Goal: Check status: Check status

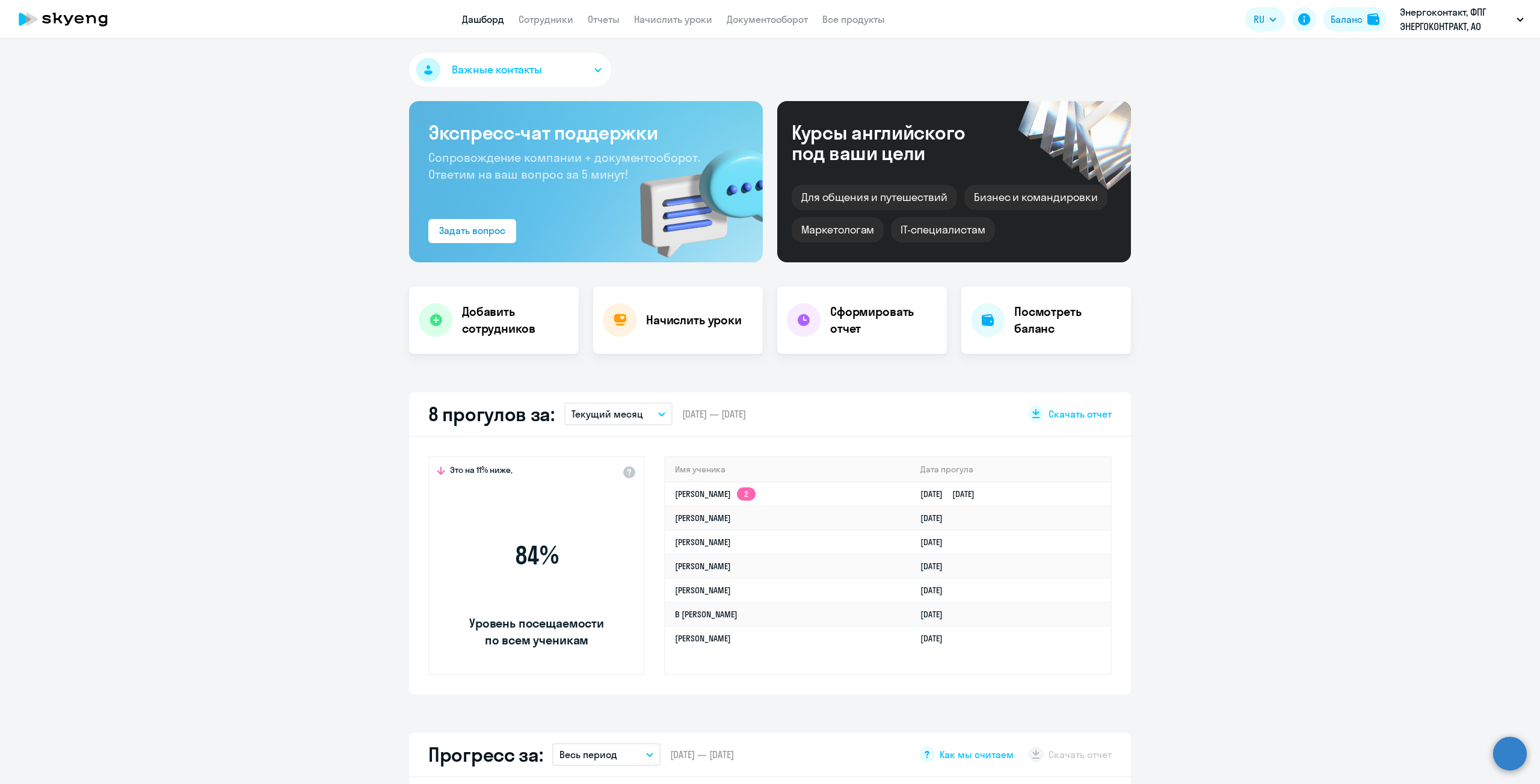
select select "30"
click at [722, 496] on link "[PERSON_NAME] 2" at bounding box center [715, 493] width 80 height 11
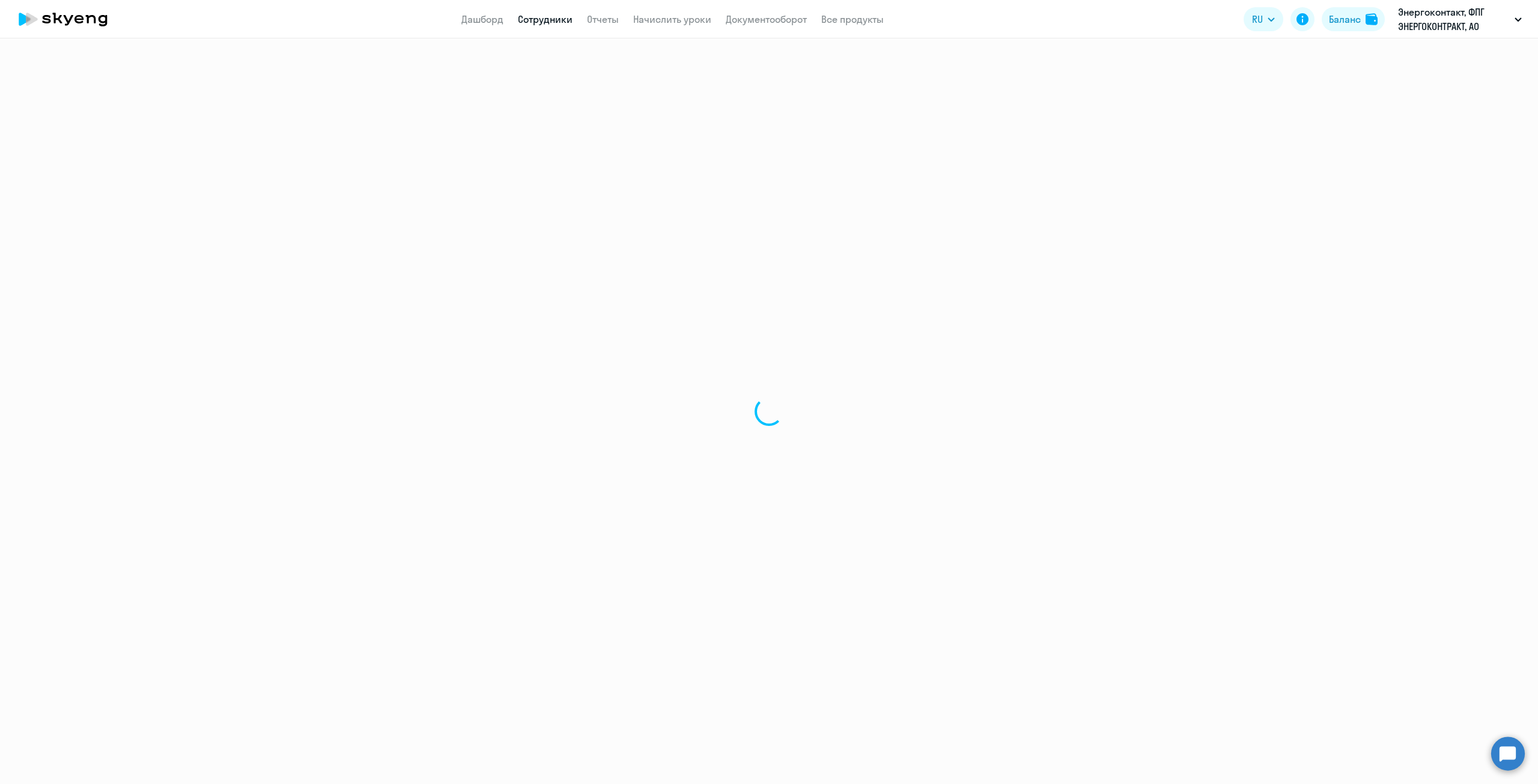
select select "english"
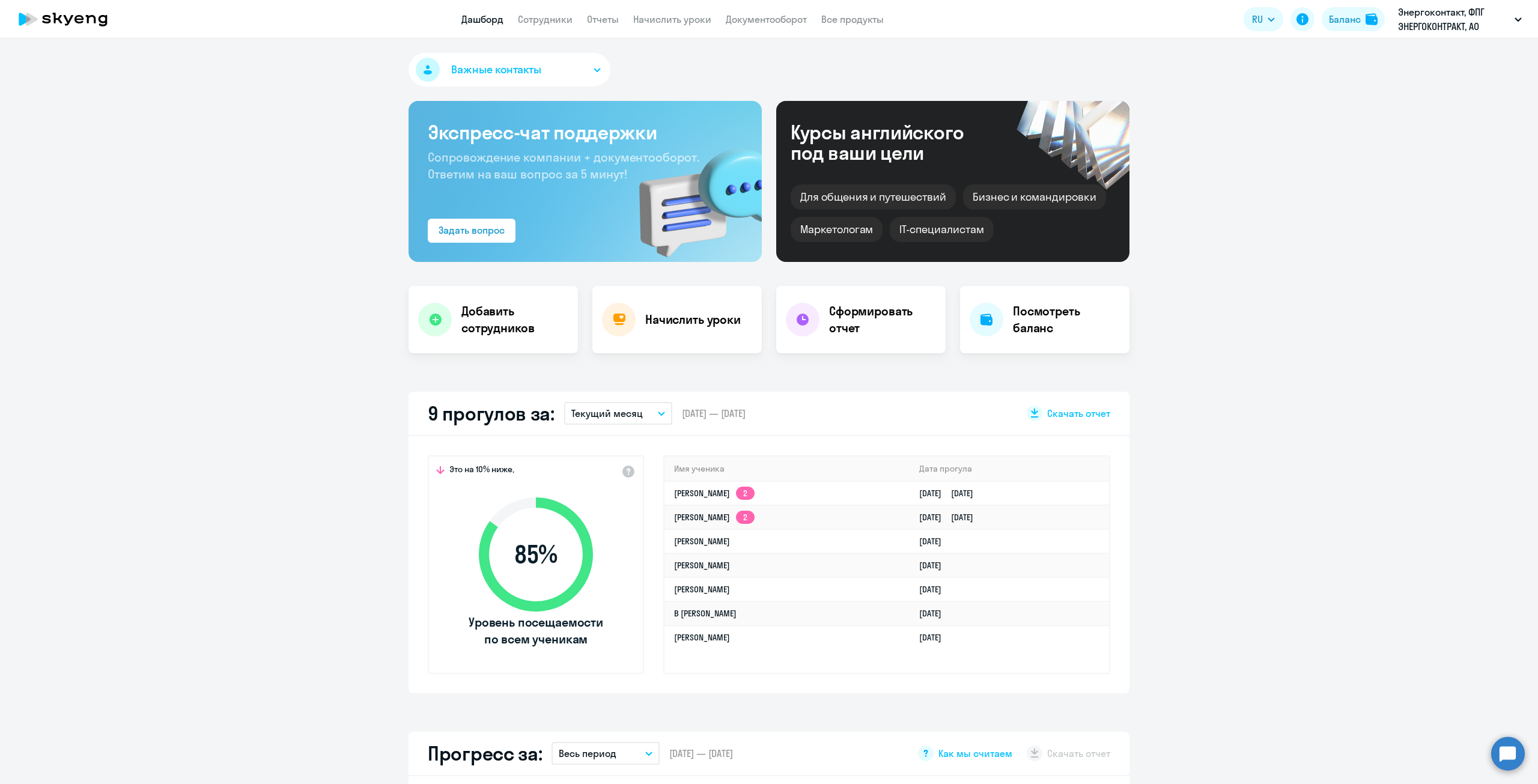
select select "30"
